Goal: Task Accomplishment & Management: Complete application form

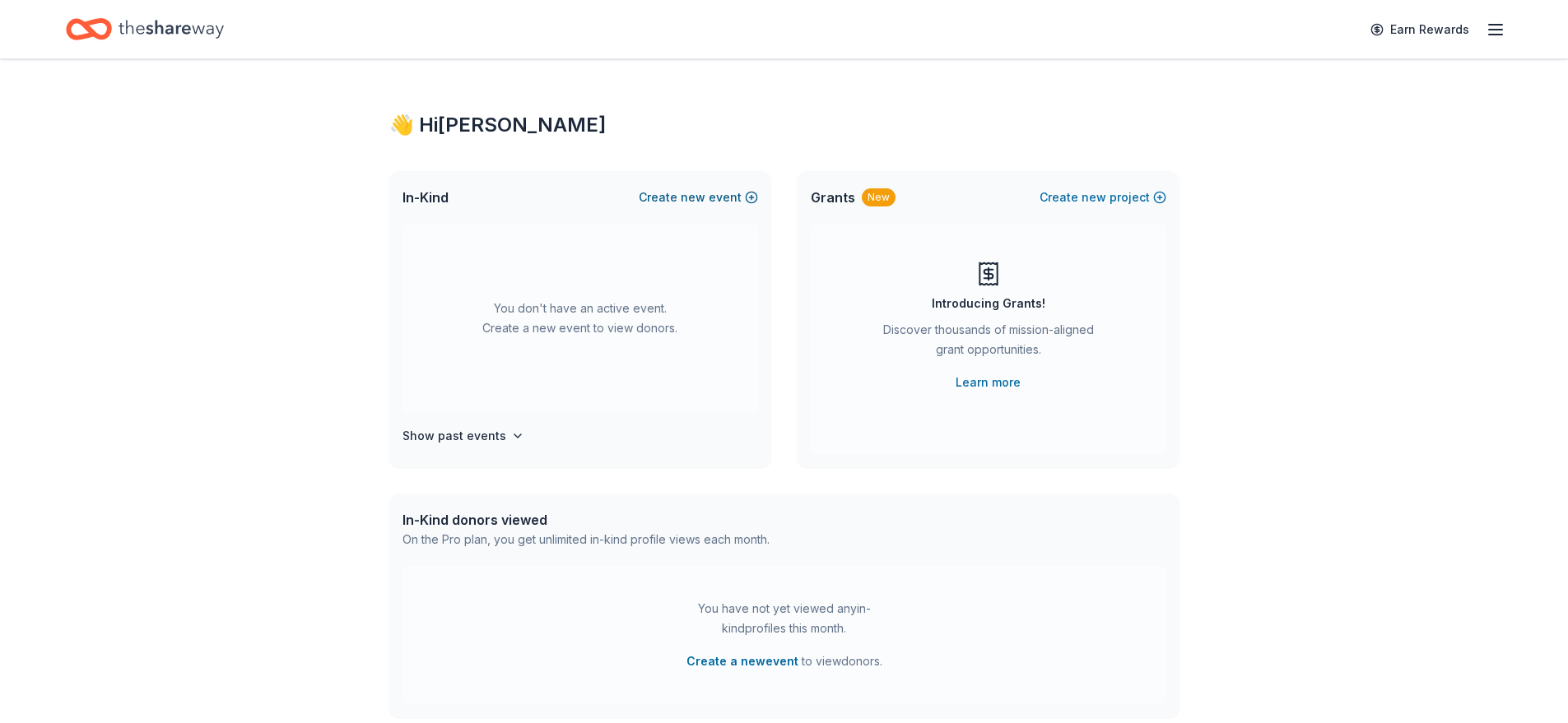
click at [719, 193] on button "Create new event" at bounding box center [698, 198] width 120 height 20
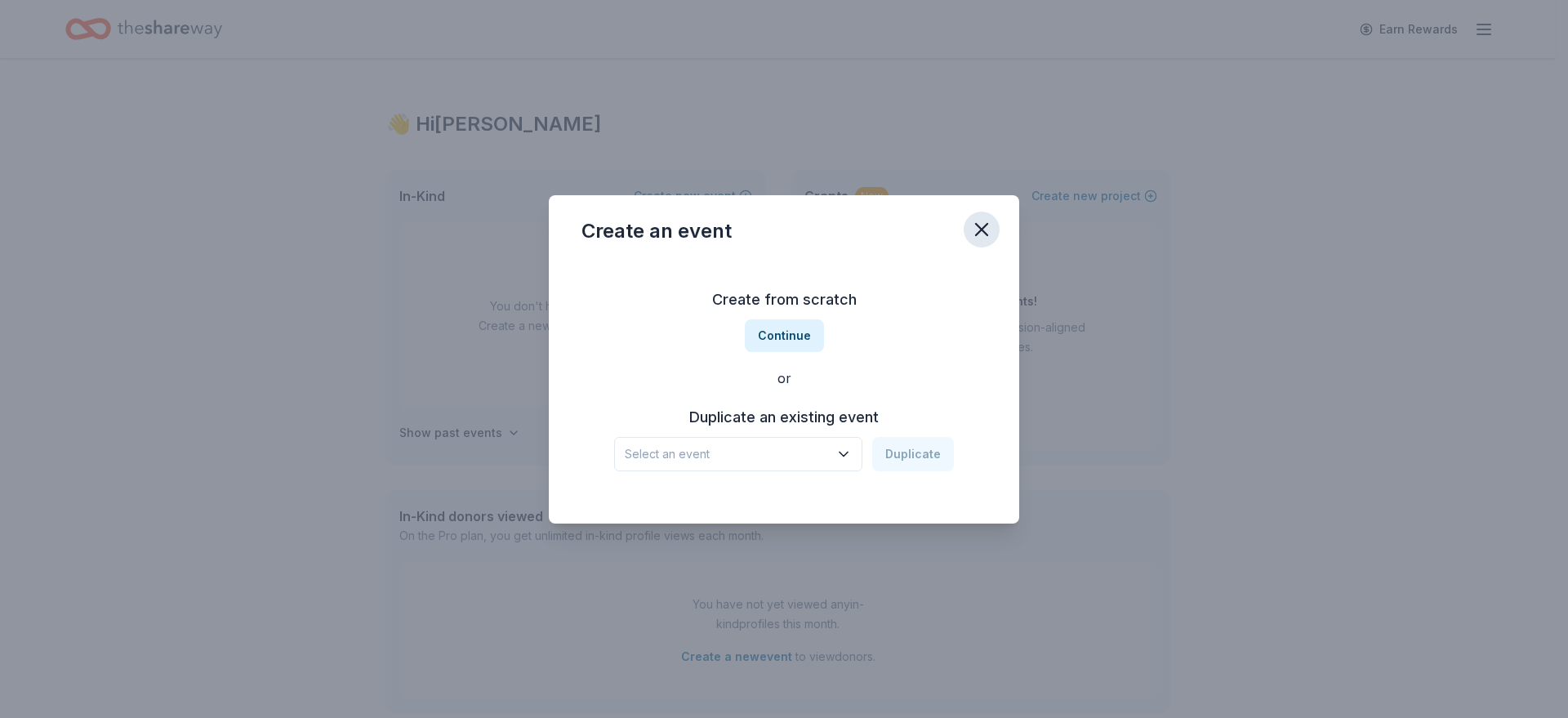
click at [973, 236] on icon "button" at bounding box center [981, 230] width 23 height 23
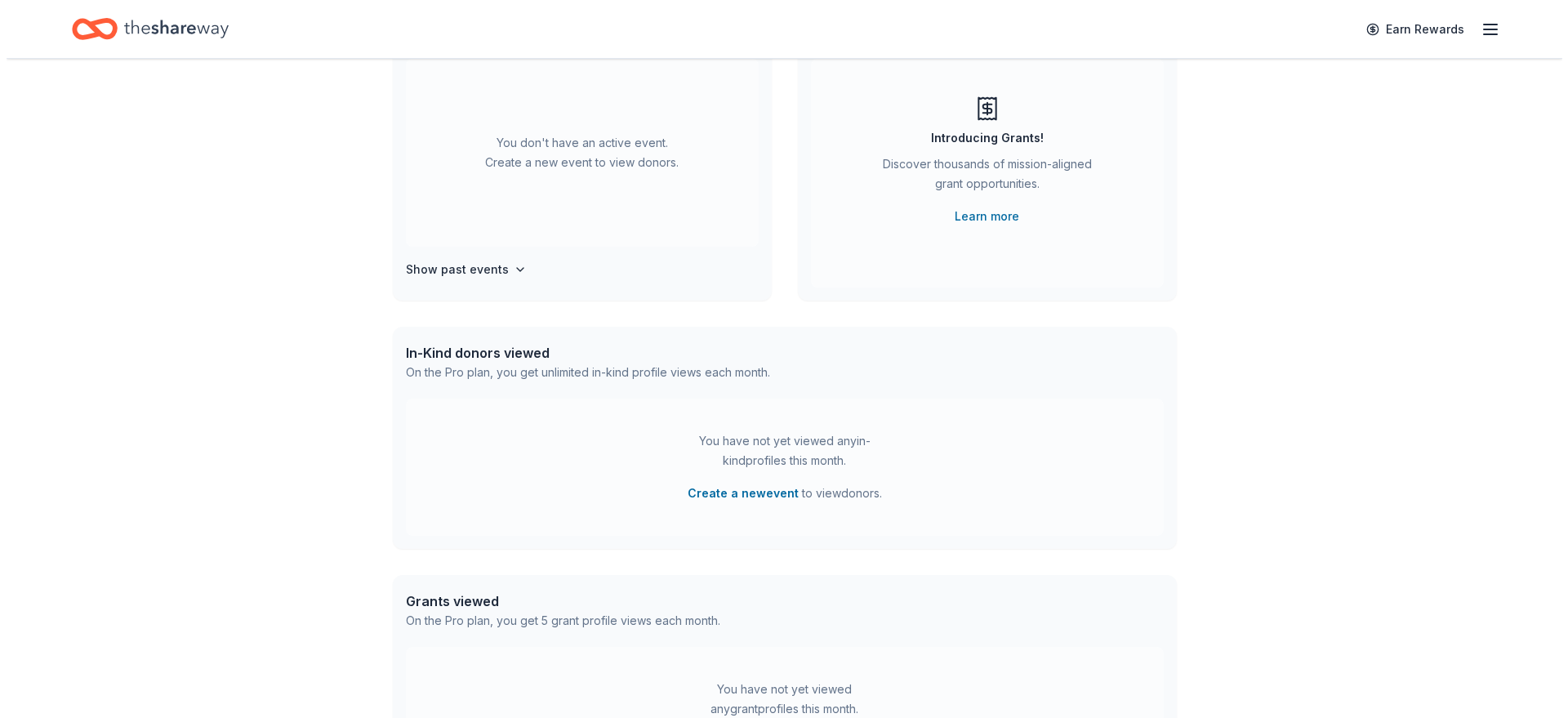
scroll to position [82, 0]
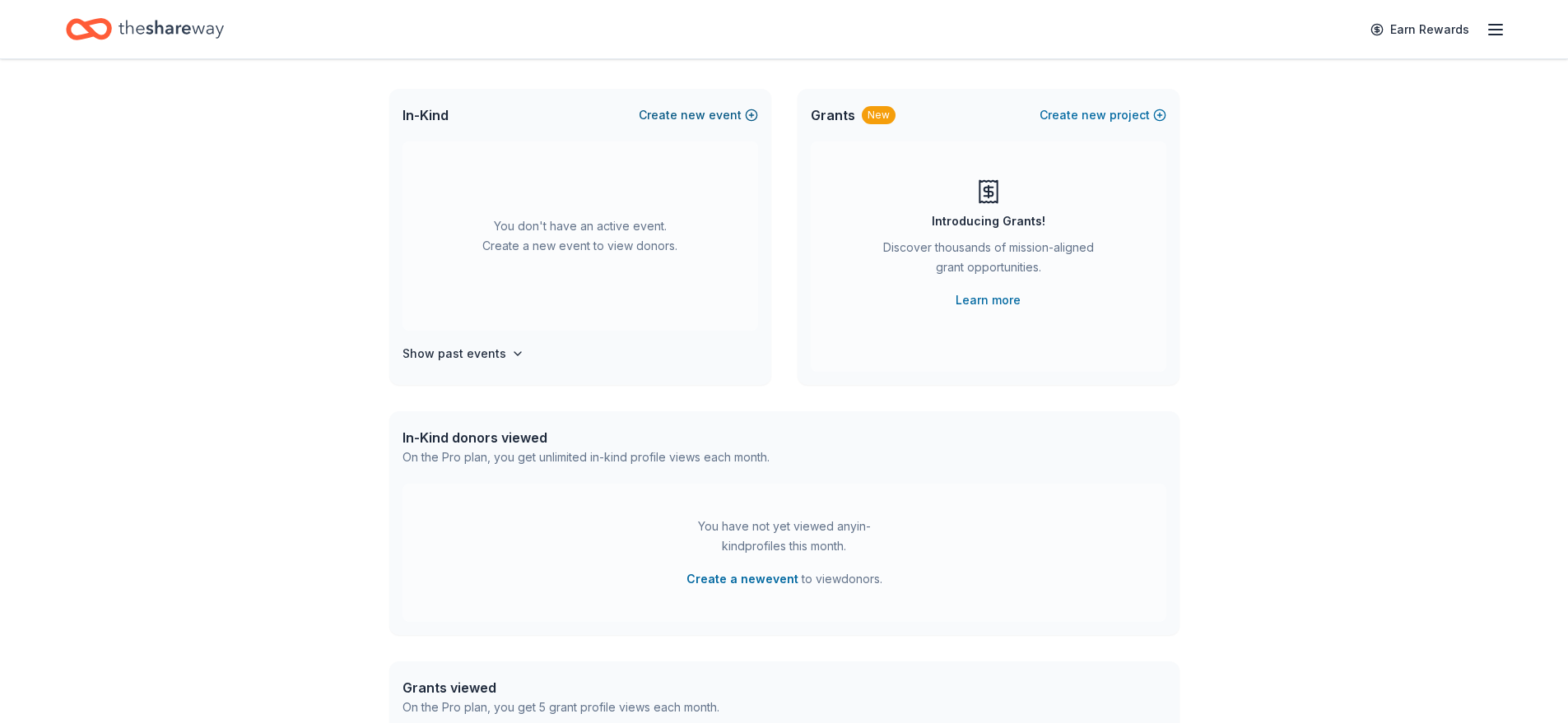
click at [705, 113] on span "new" at bounding box center [693, 115] width 24 height 20
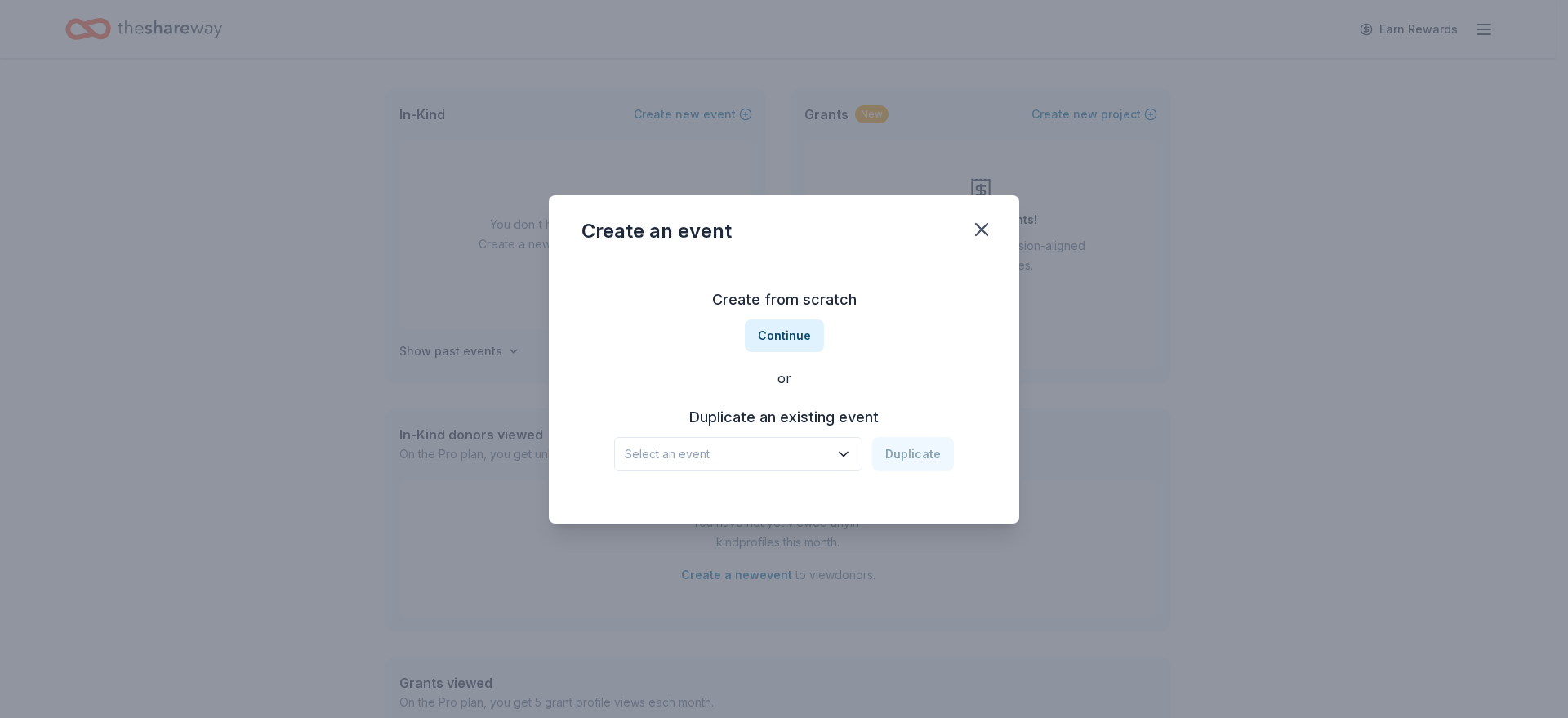
click at [835, 454] on button "Select an event" at bounding box center [738, 454] width 249 height 34
click at [797, 341] on div "Create from scratch Continue or Duplicate an existing event Select an event Dup…" at bounding box center [784, 379] width 405 height 237
click at [775, 330] on button "Continue" at bounding box center [784, 335] width 79 height 33
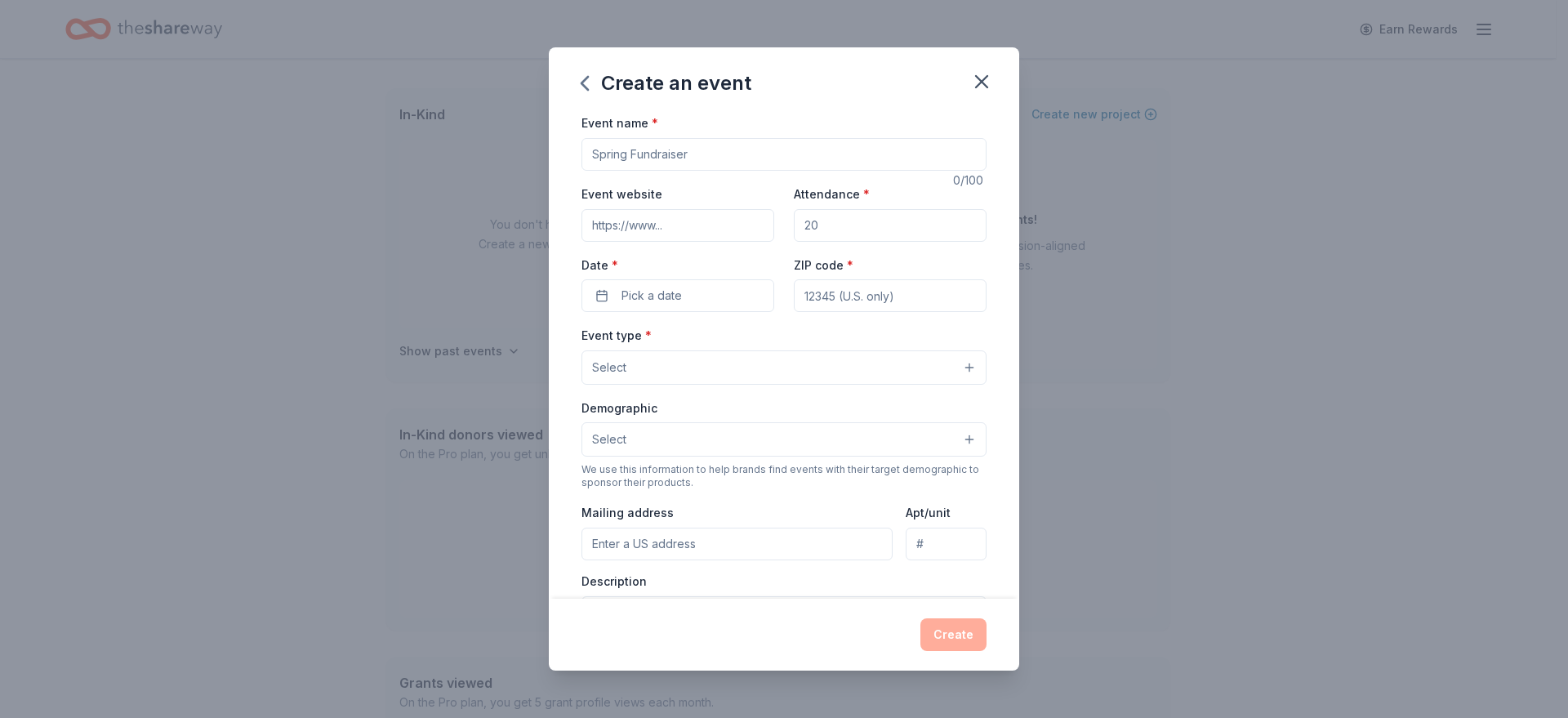
click at [692, 158] on input "Event name *" at bounding box center [784, 154] width 405 height 33
type input "Christmas Party"
click at [820, 229] on input "Attendance *" at bounding box center [891, 226] width 193 height 33
type input "150"
click at [734, 294] on button "Pick a date" at bounding box center [677, 295] width 193 height 33
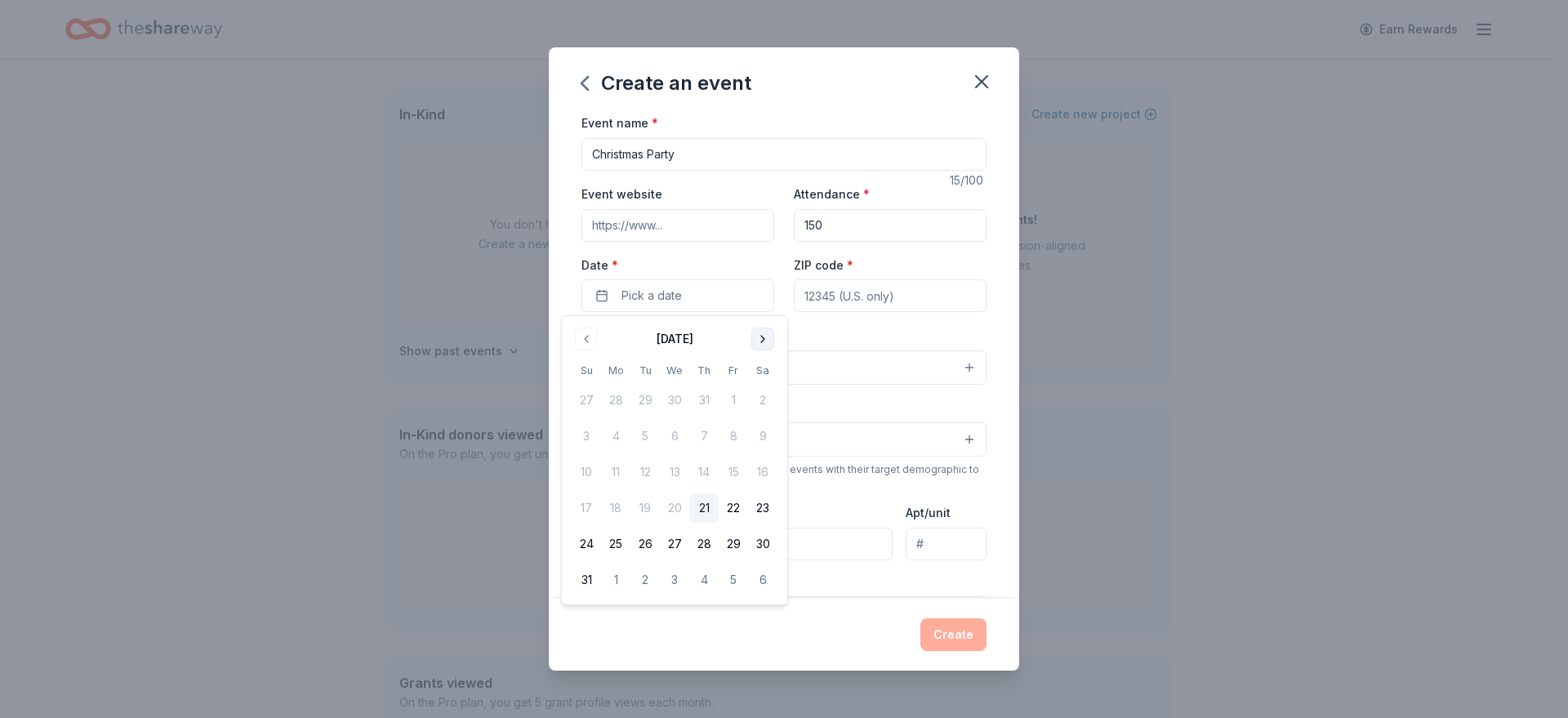
click at [765, 335] on button "Go to next month" at bounding box center [763, 339] width 23 height 23
click at [737, 400] on button "5" at bounding box center [733, 400] width 29 height 29
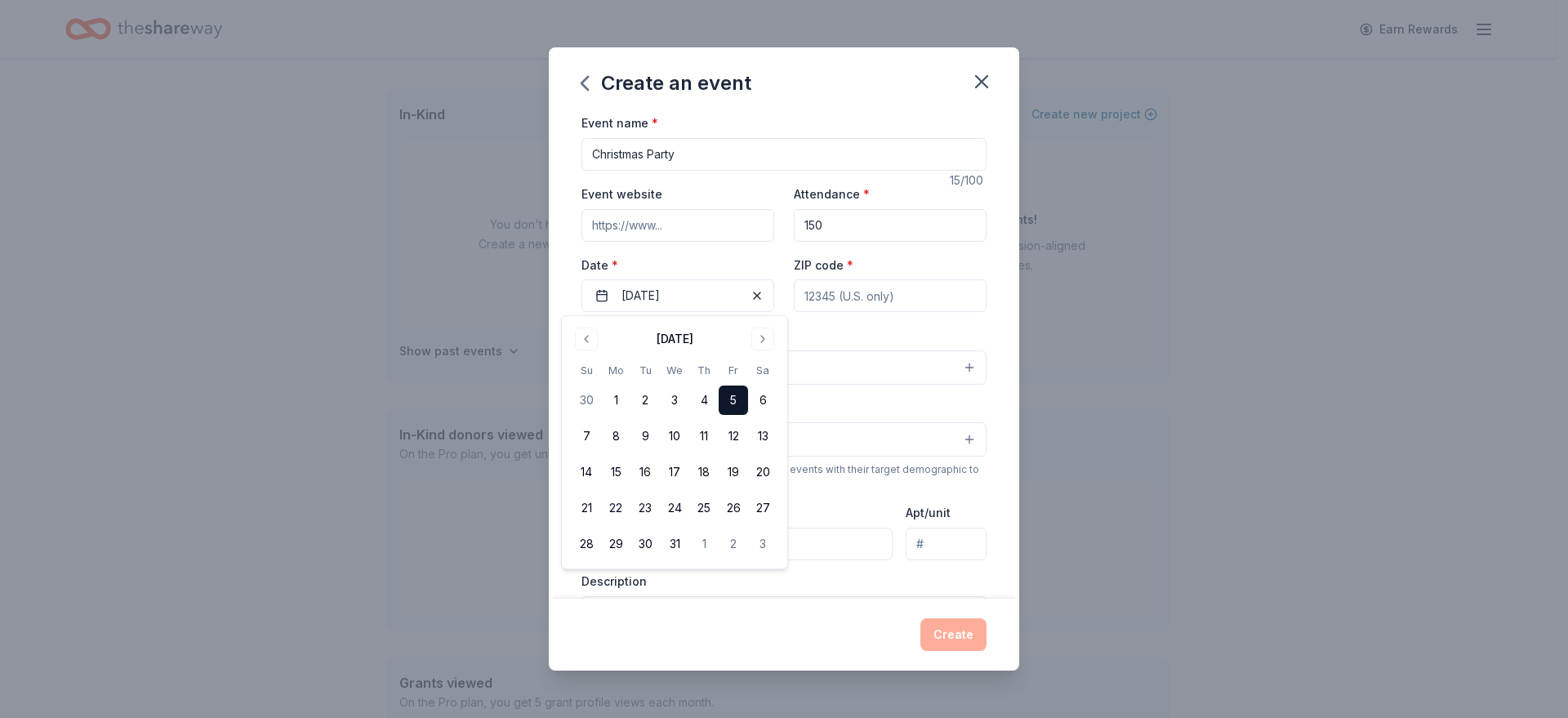
click at [833, 301] on input "ZIP code *" at bounding box center [891, 295] width 193 height 33
type input "08041"
click at [802, 366] on button "Select" at bounding box center [784, 367] width 405 height 34
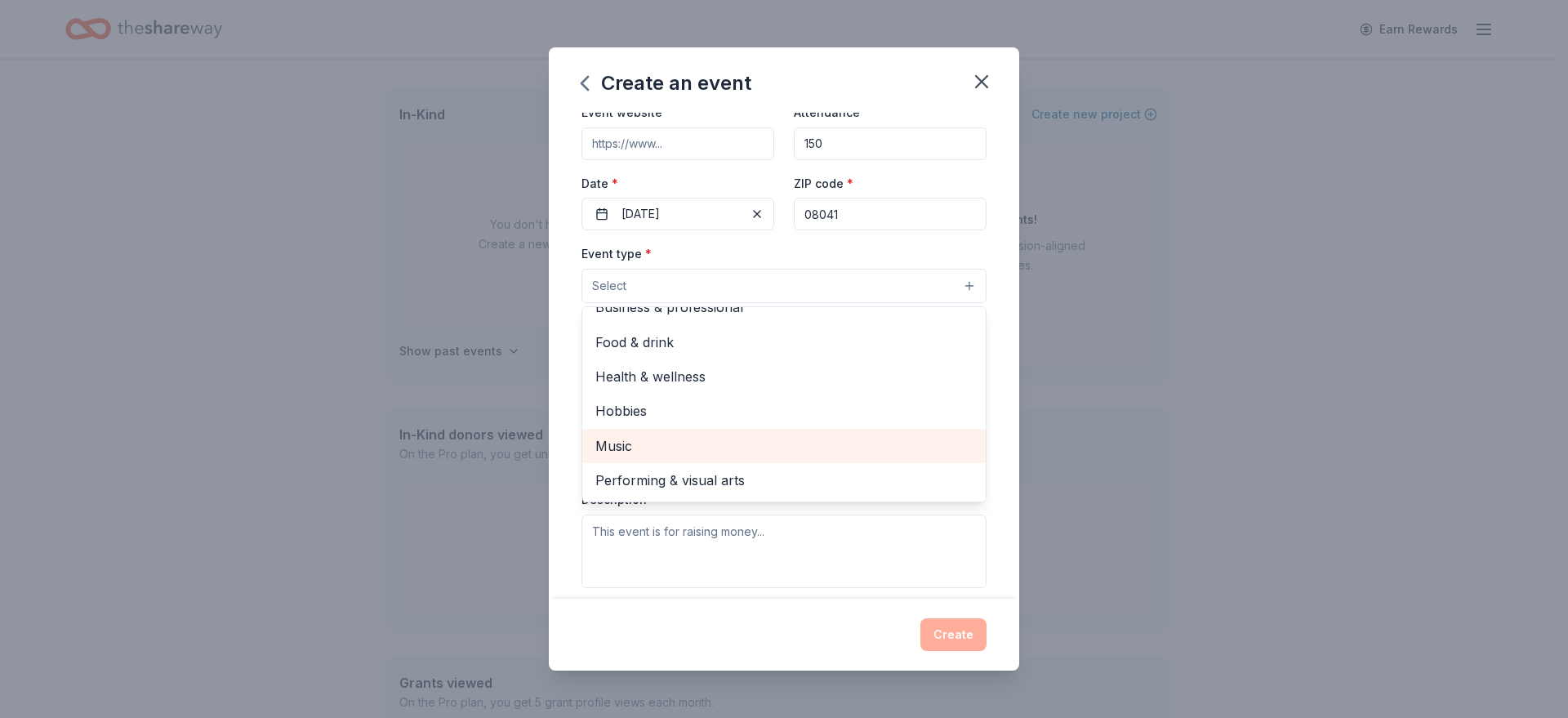
scroll to position [0, 0]
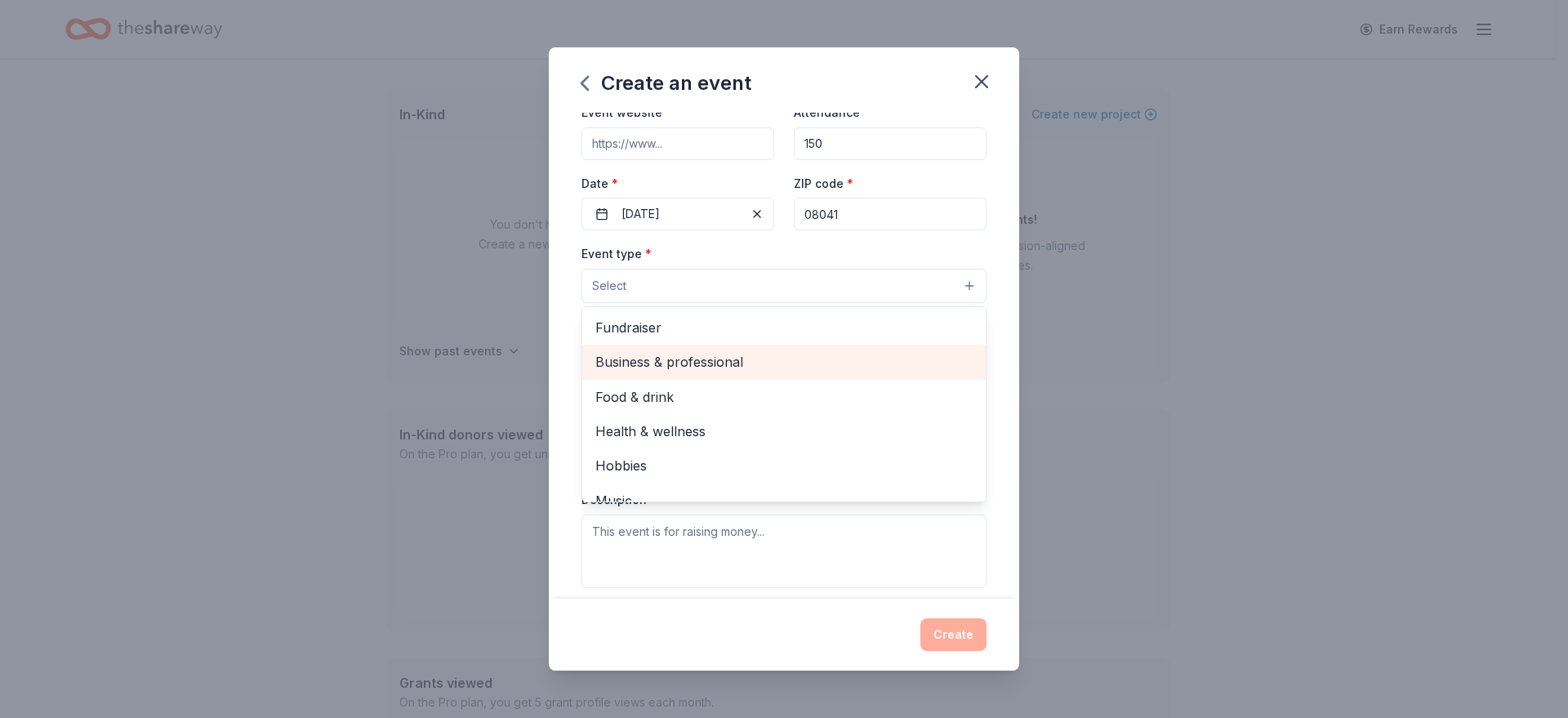
click at [784, 356] on span "Business & professional" at bounding box center [784, 362] width 377 height 21
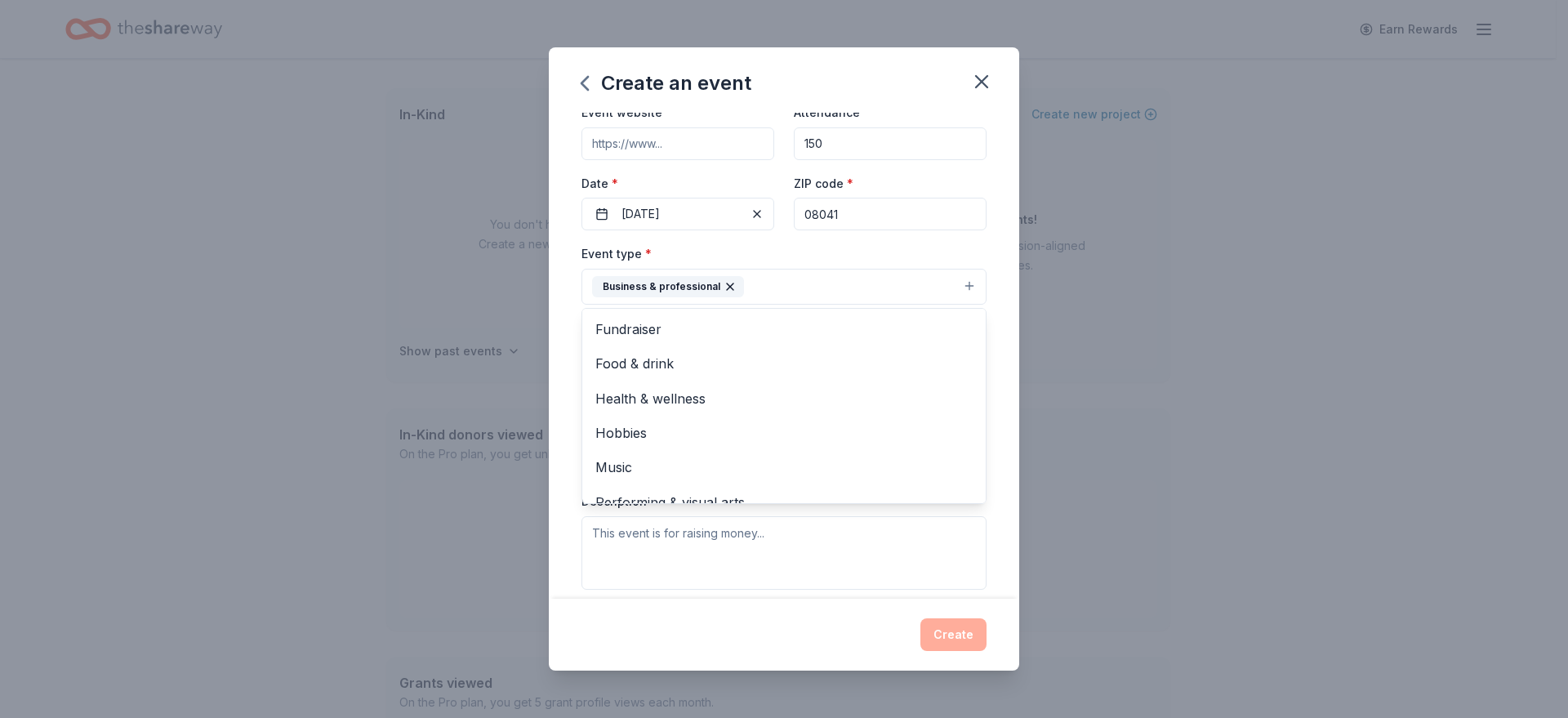
click at [989, 341] on div "Event name * Christmas Party 15 /100 Event website Attendance * 150 Date * [DAT…" at bounding box center [784, 355] width 471 height 485
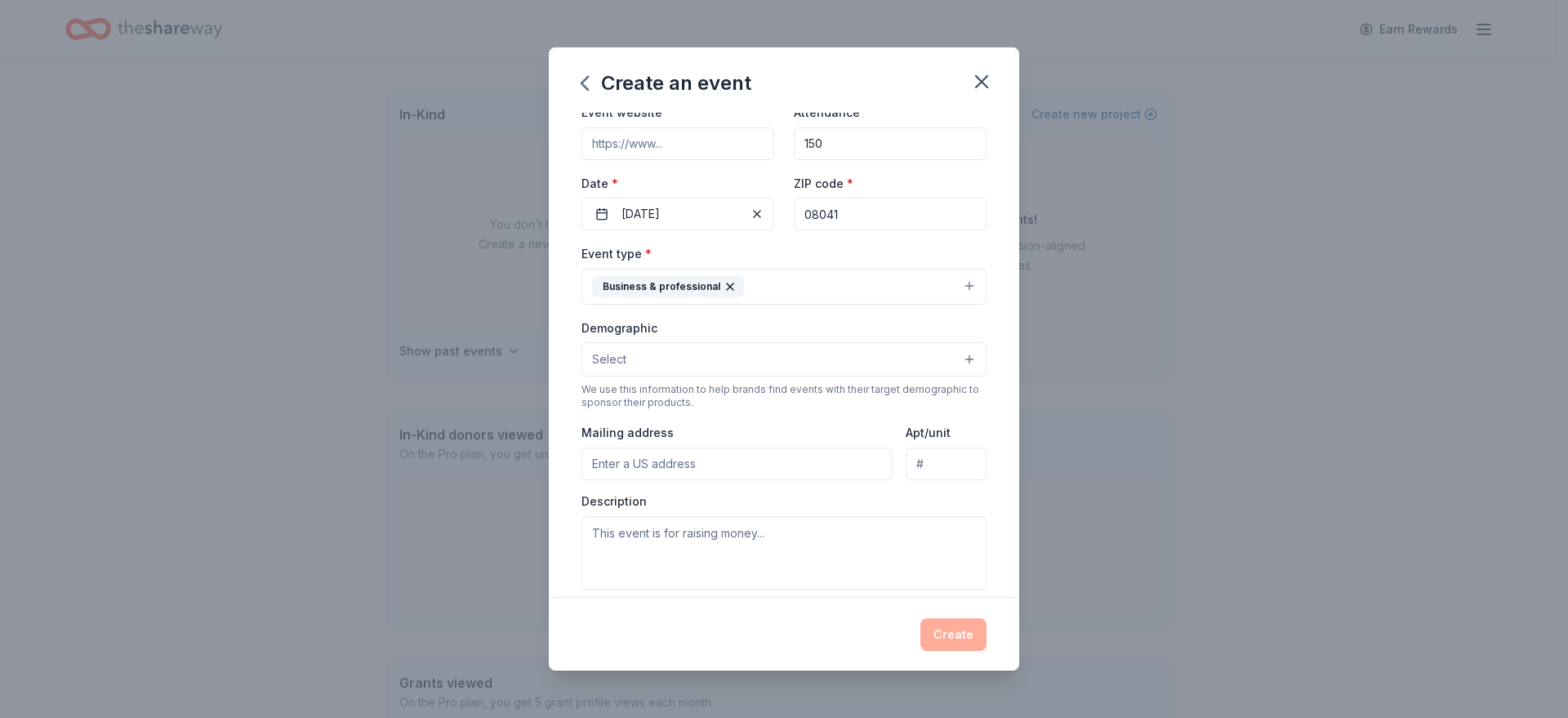
click at [873, 366] on button "Select" at bounding box center [784, 359] width 405 height 34
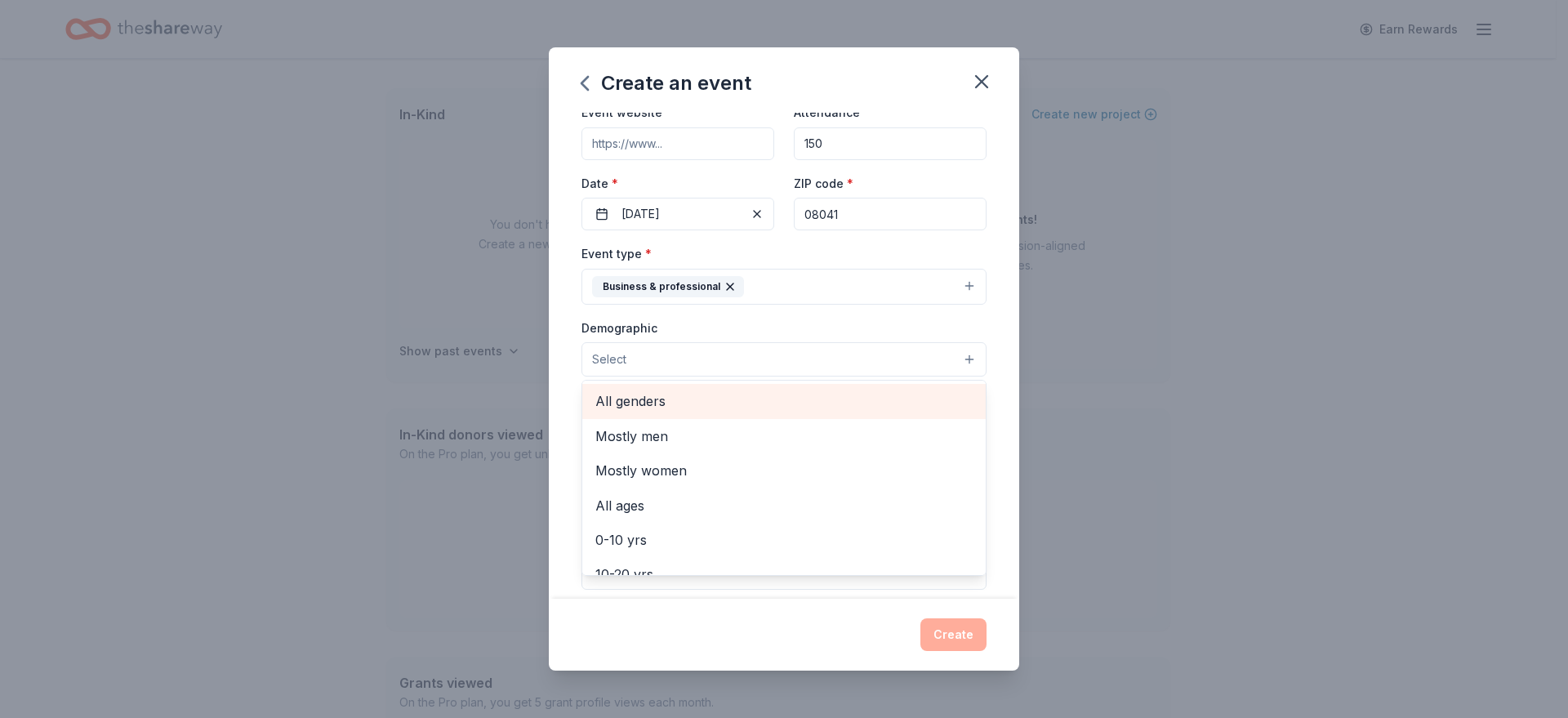
click at [751, 398] on span "All genders" at bounding box center [784, 401] width 377 height 21
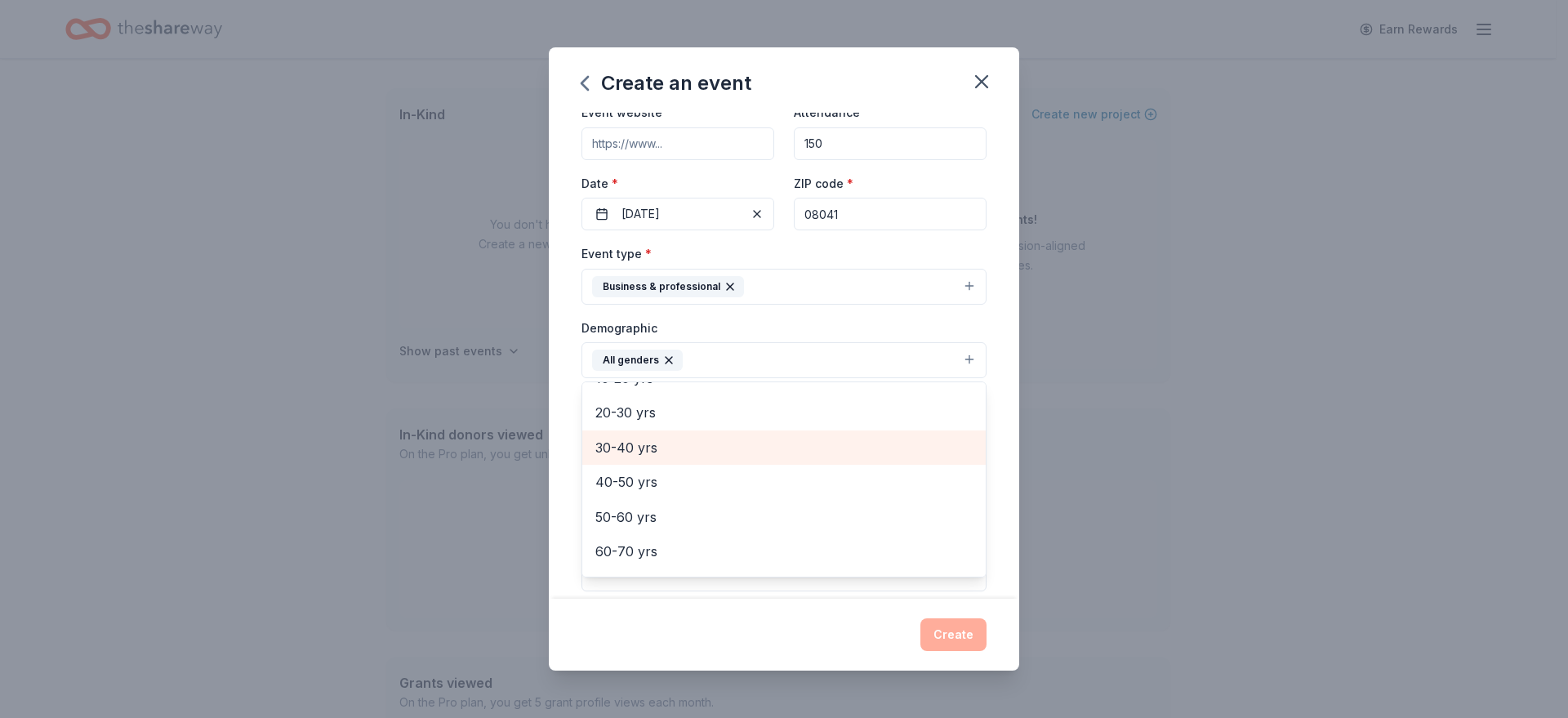
scroll to position [82, 0]
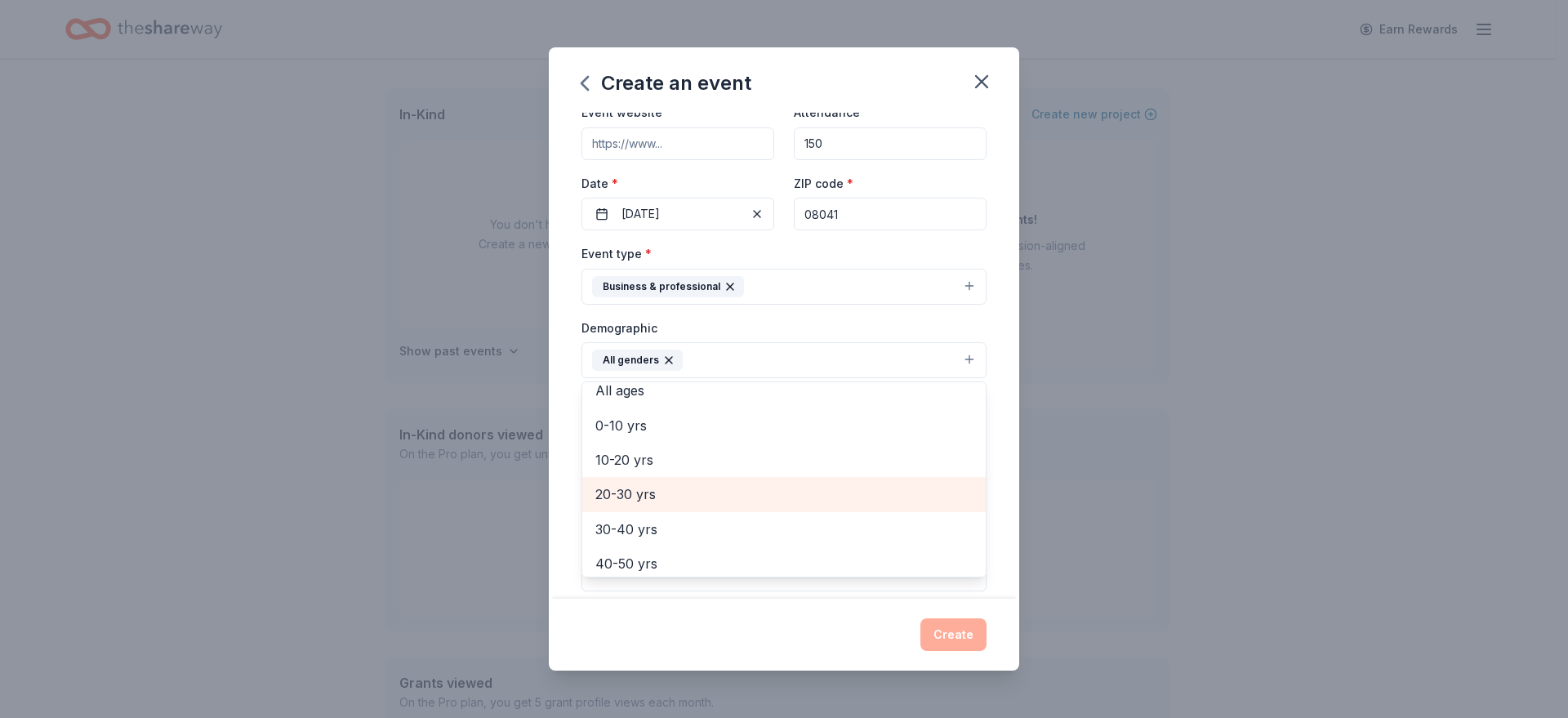
click at [735, 485] on span "20-30 yrs" at bounding box center [784, 494] width 377 height 21
click at [724, 499] on span "30-40 yrs" at bounding box center [784, 494] width 377 height 21
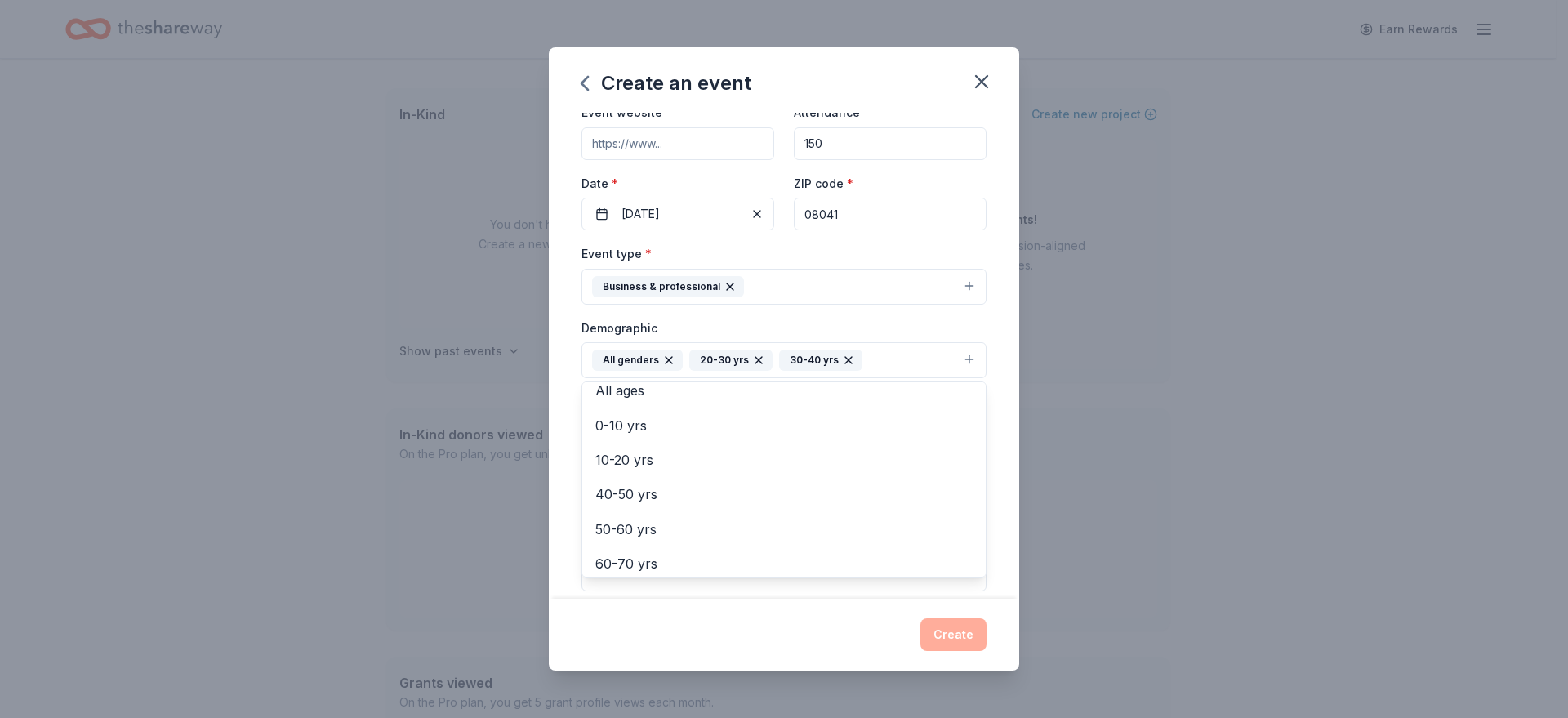
click at [995, 428] on div "Event name * Christmas Party 15 /100 Event website Attendance * 150 Date * [DAT…" at bounding box center [784, 355] width 471 height 485
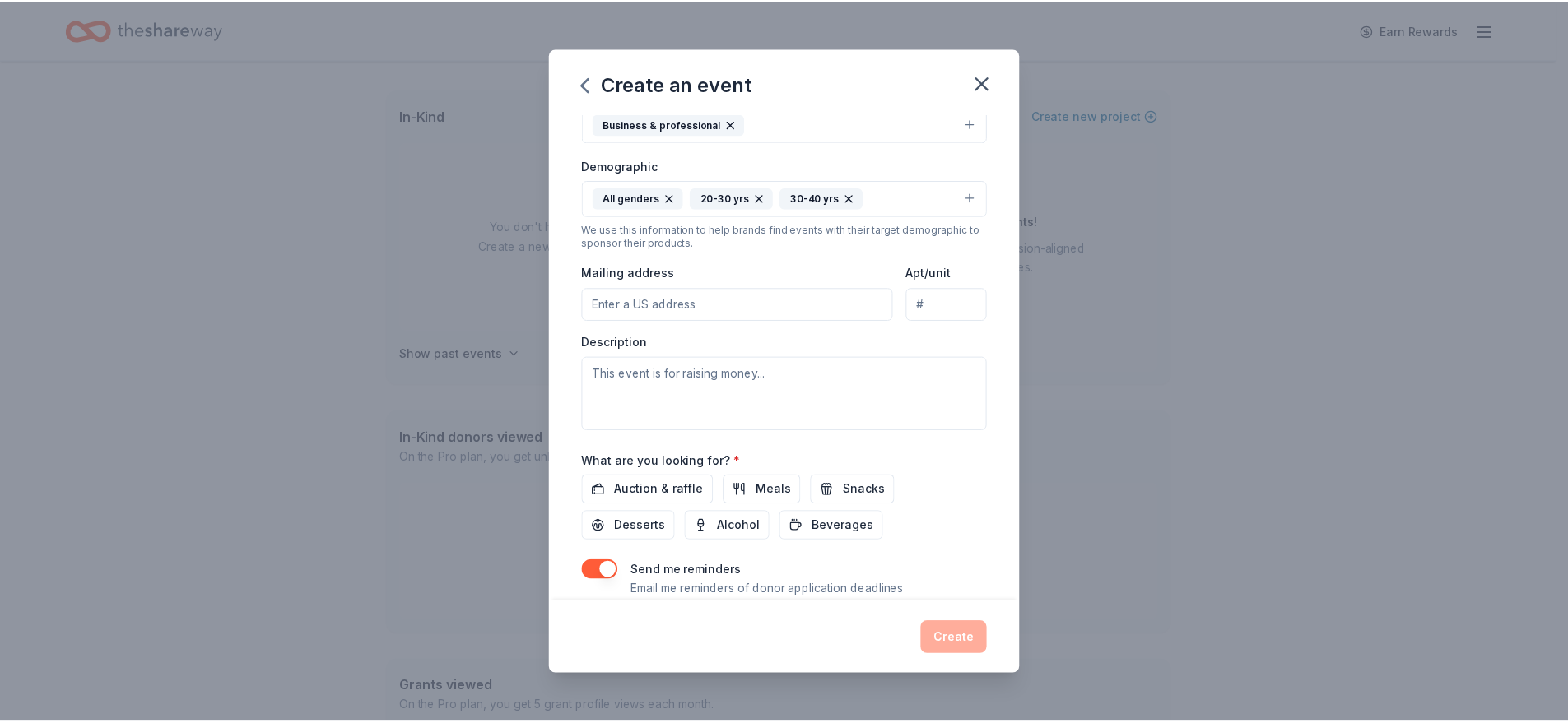
scroll to position [300, 0]
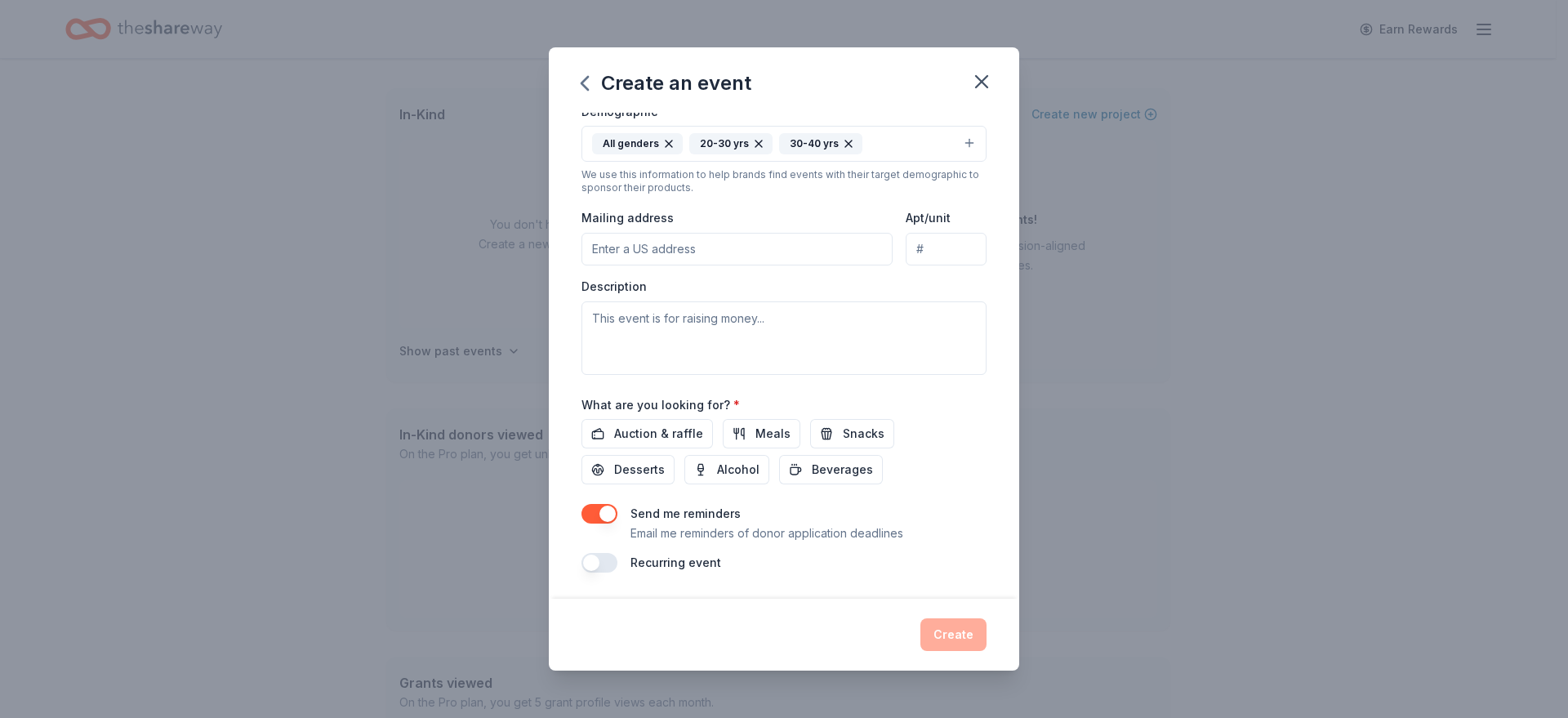
click at [693, 247] on input "Mailing address" at bounding box center [736, 249] width 311 height 33
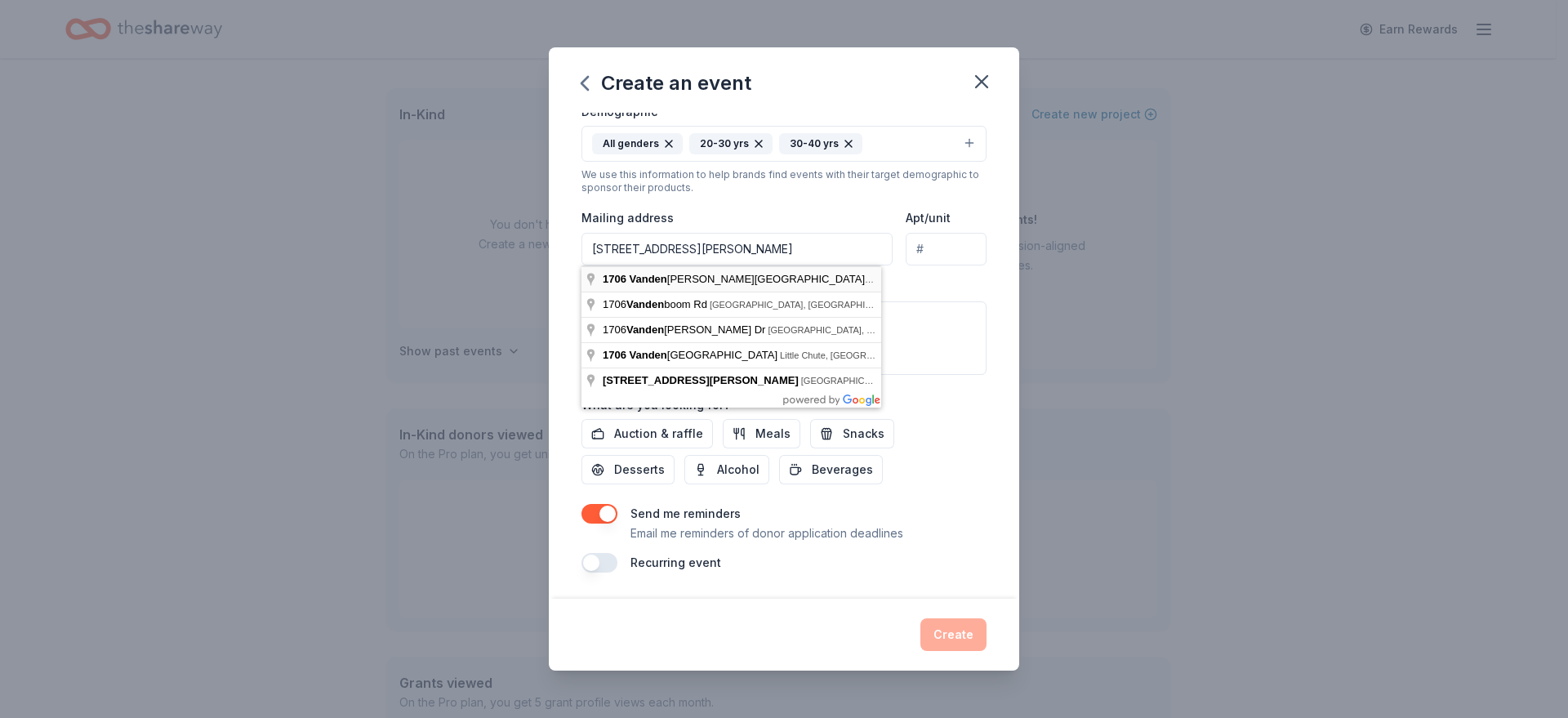
type input "[STREET_ADDRESS][PERSON_NAME]"
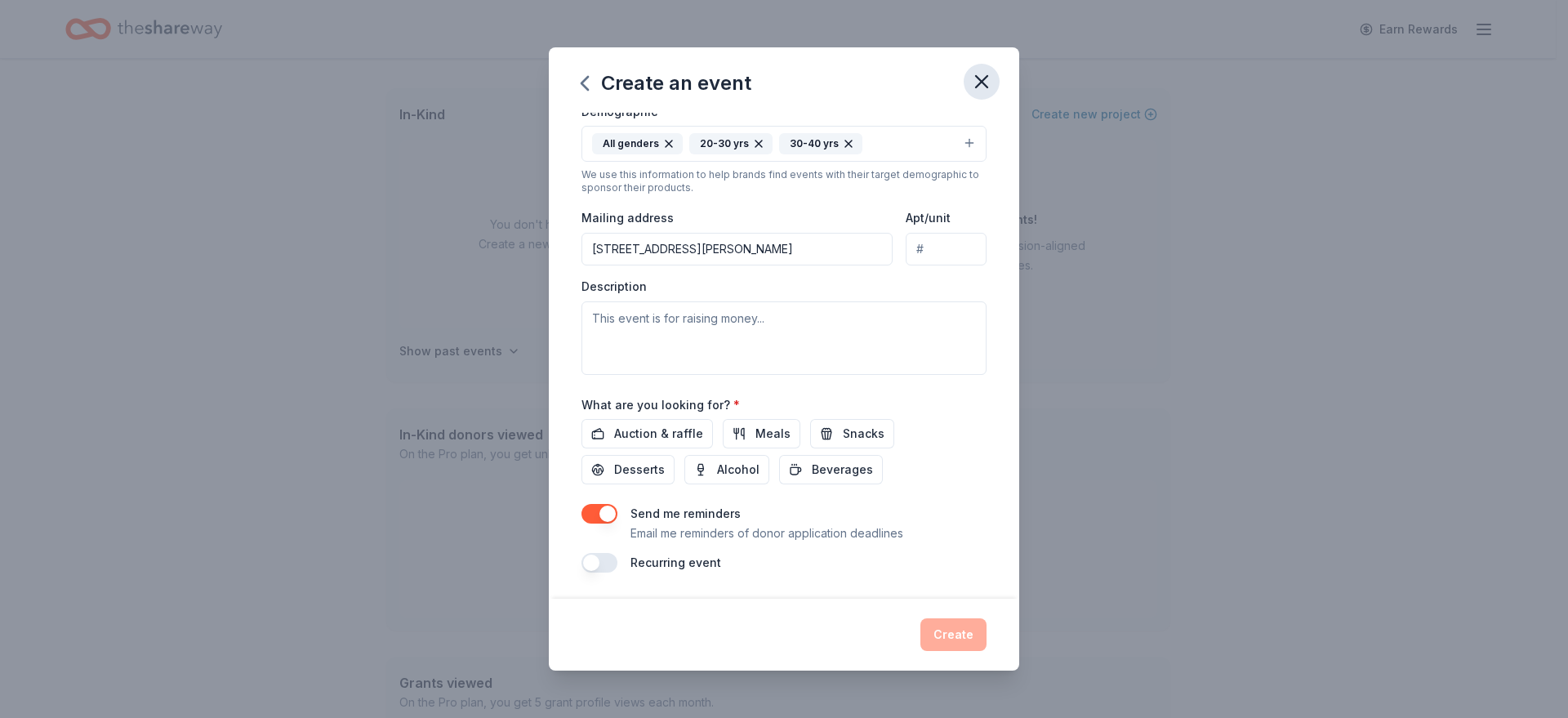
click at [984, 79] on icon "button" at bounding box center [981, 81] width 12 height 12
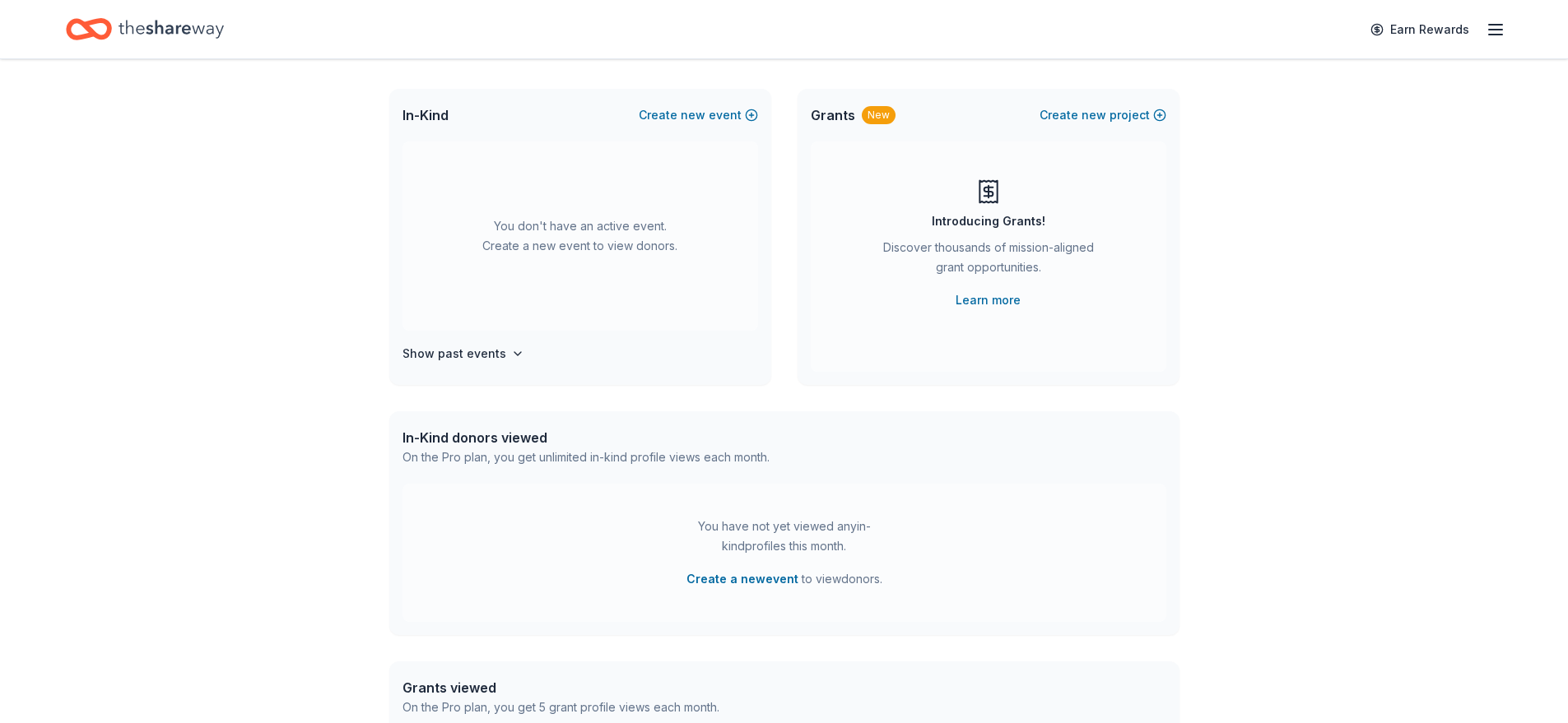
scroll to position [0, 0]
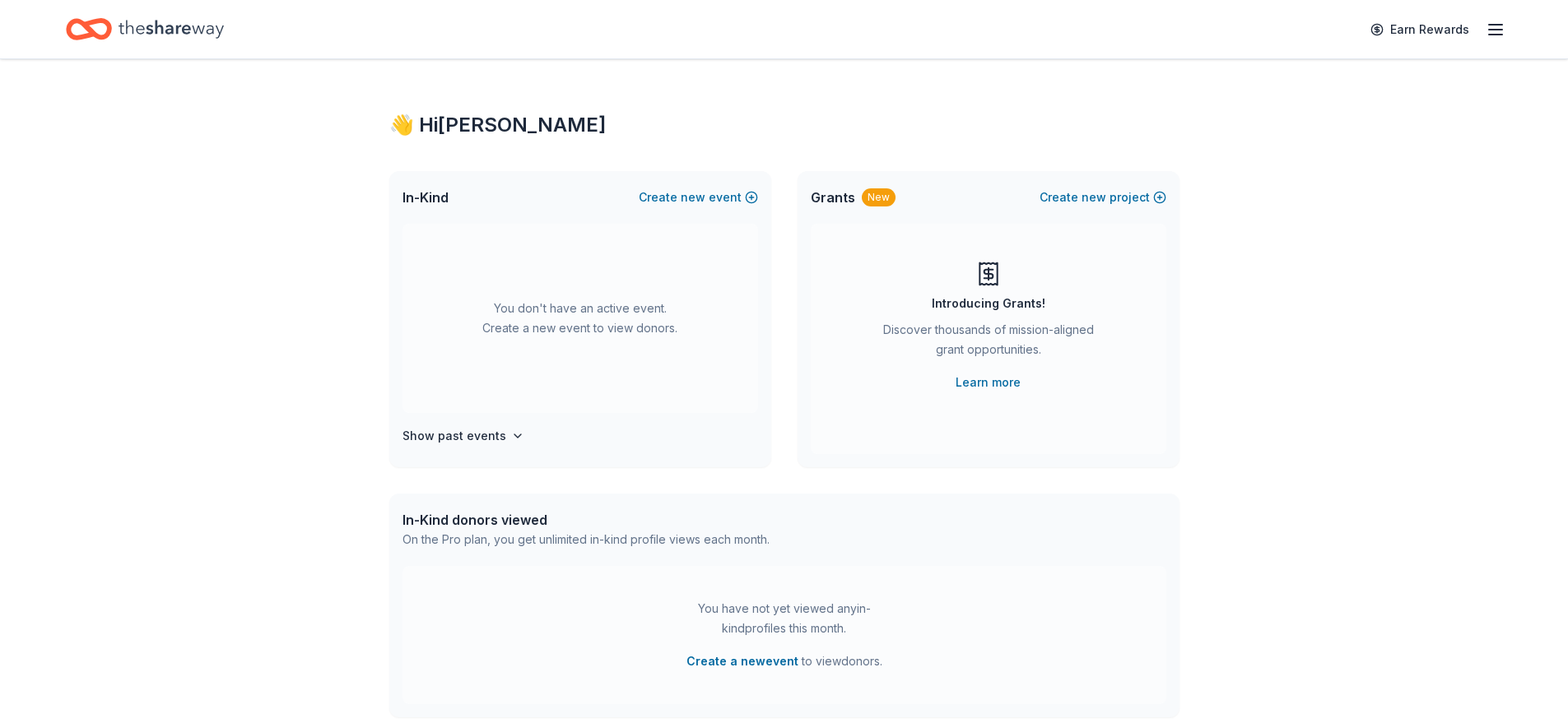
click at [179, 29] on icon "Home" at bounding box center [171, 30] width 105 height 34
click at [1502, 24] on line "button" at bounding box center [1495, 24] width 13 height 0
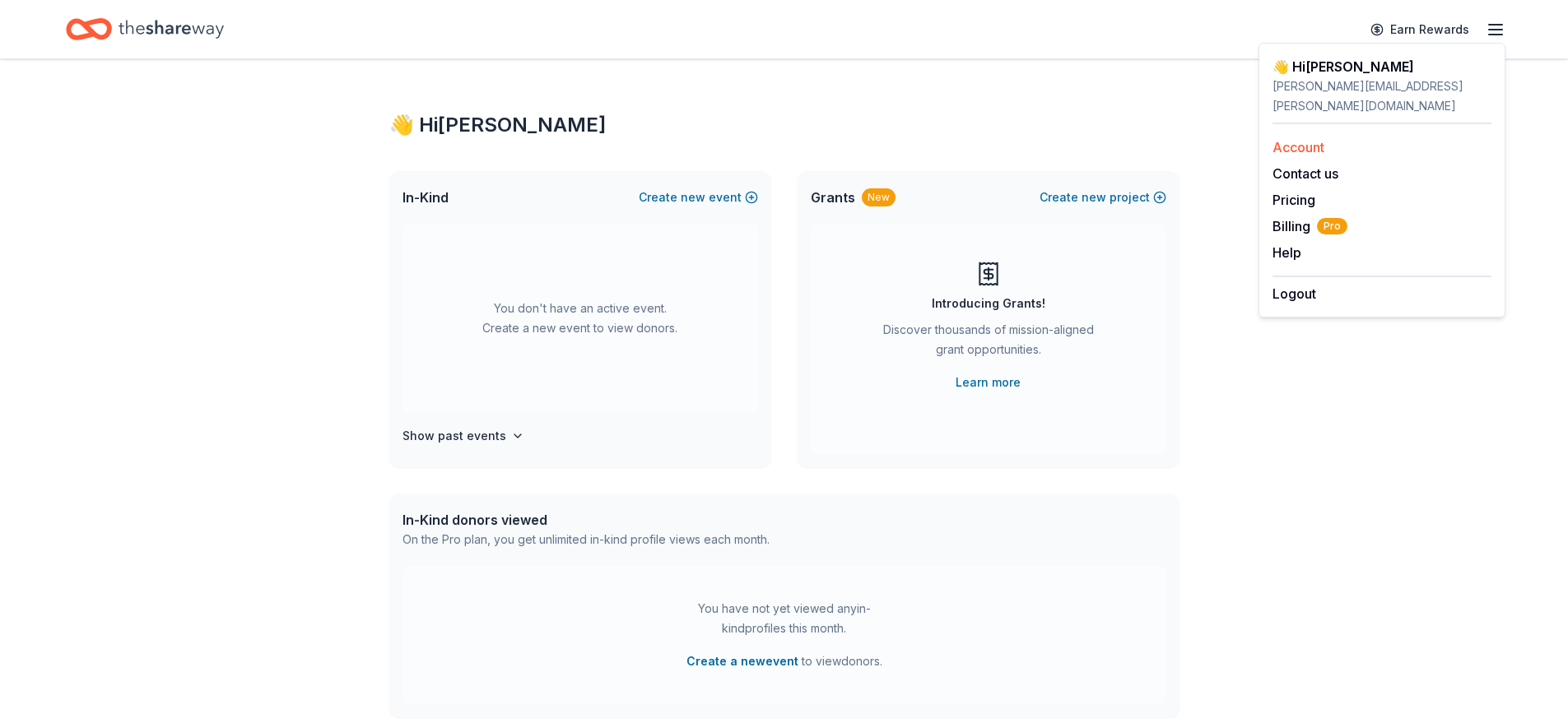
click at [1324, 139] on link "Account" at bounding box center [1298, 147] width 52 height 16
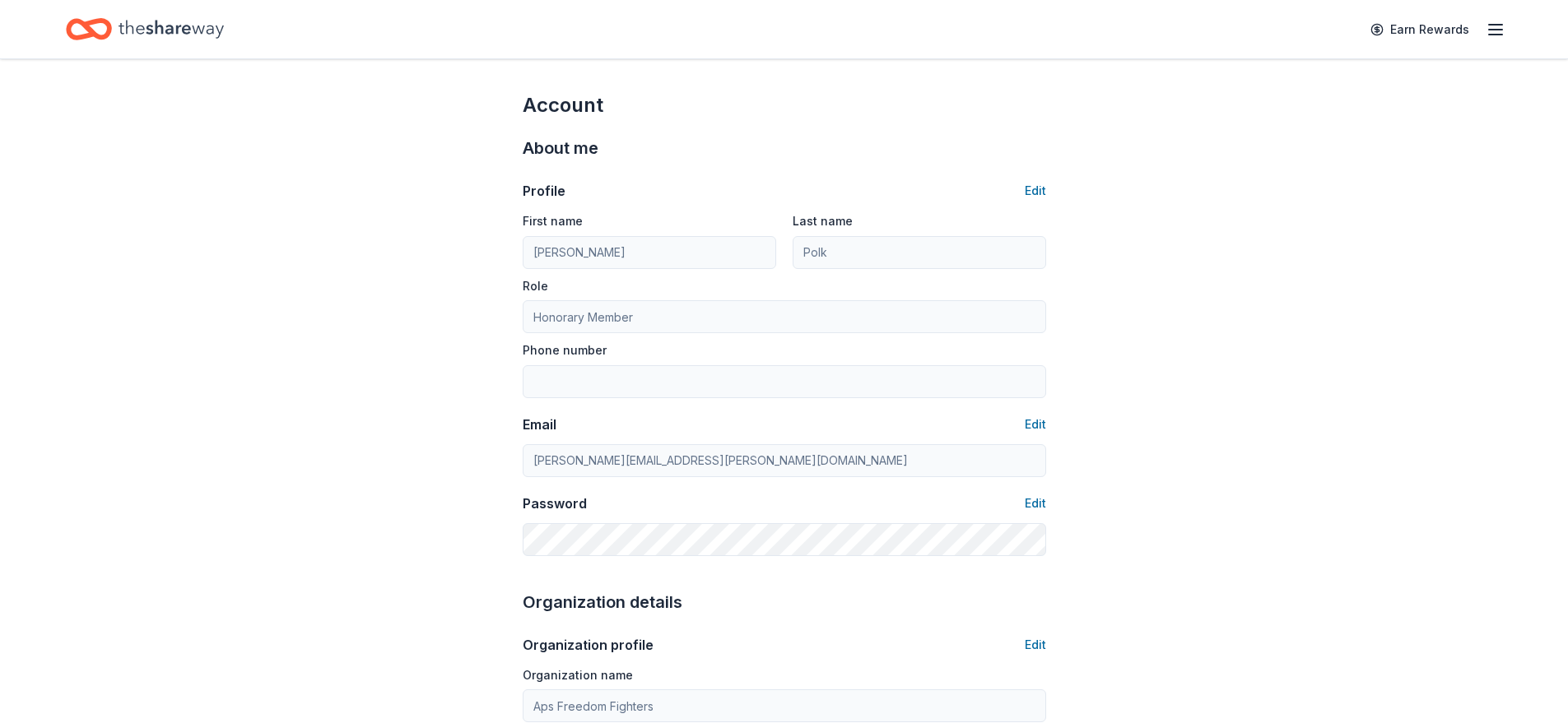
click at [185, 42] on icon "Home" at bounding box center [171, 30] width 105 height 34
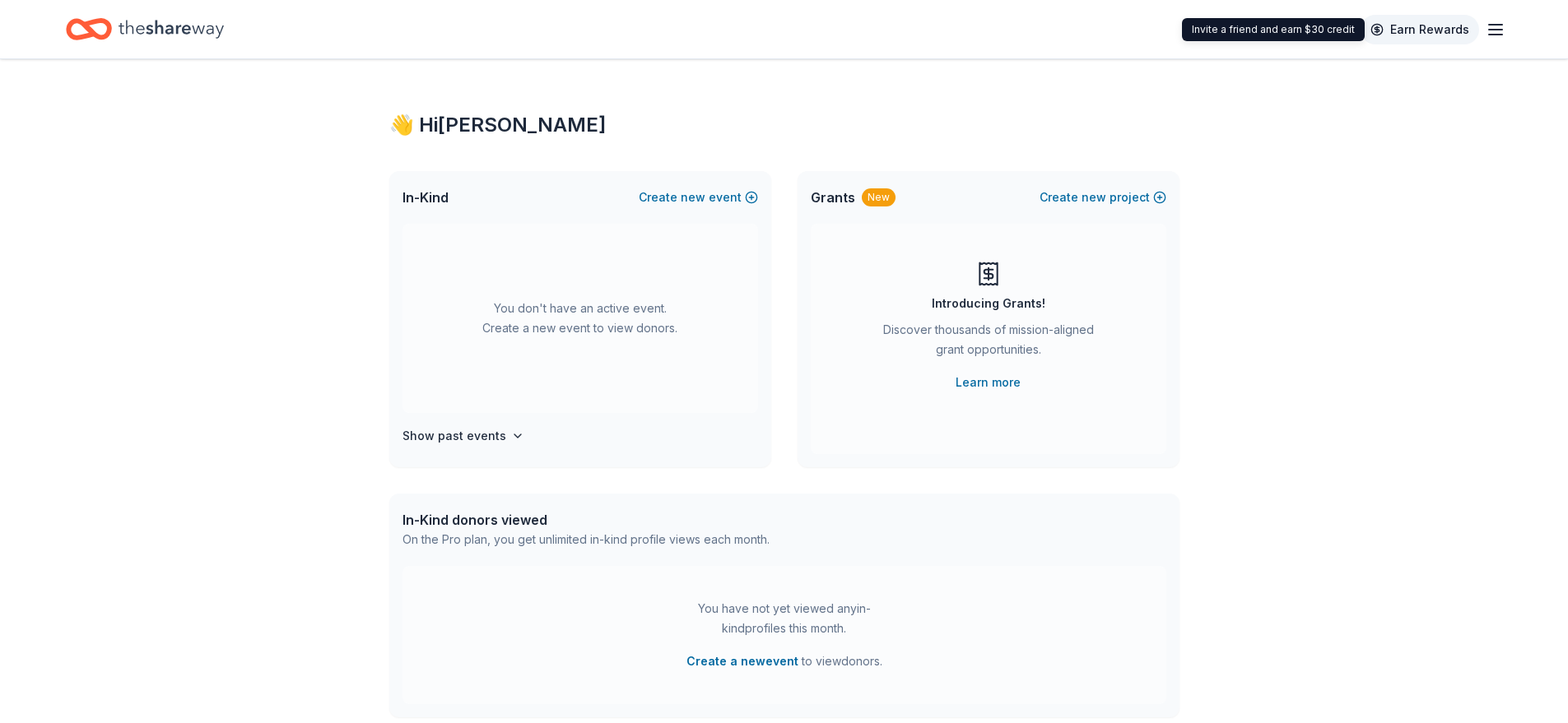
click at [1379, 38] on link "Earn Rewards" at bounding box center [1421, 29] width 119 height 30
